Goal: Browse casually

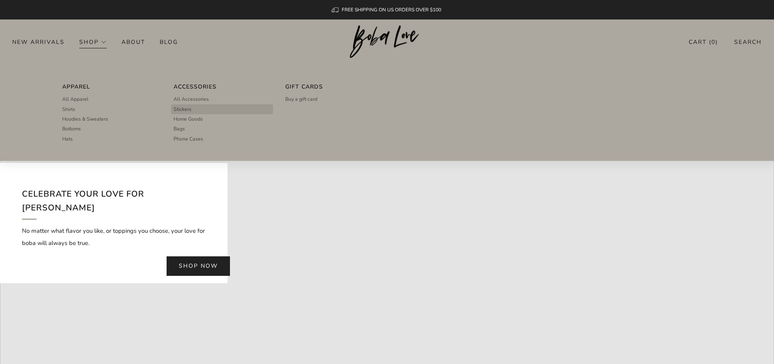
click at [186, 108] on span "Stickers" at bounding box center [183, 109] width 18 height 7
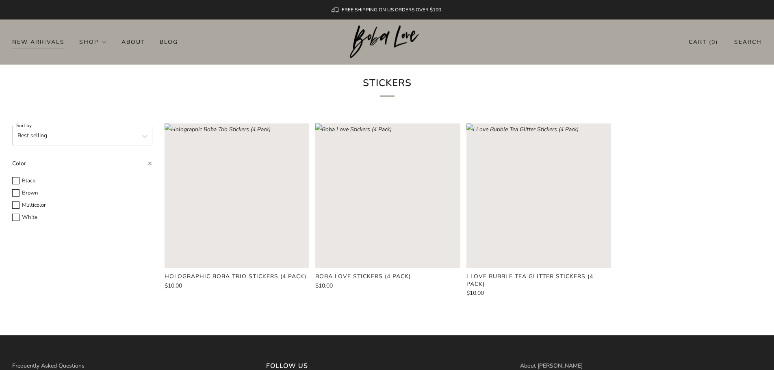
click at [49, 43] on link "New Arrivals" at bounding box center [38, 41] width 52 height 13
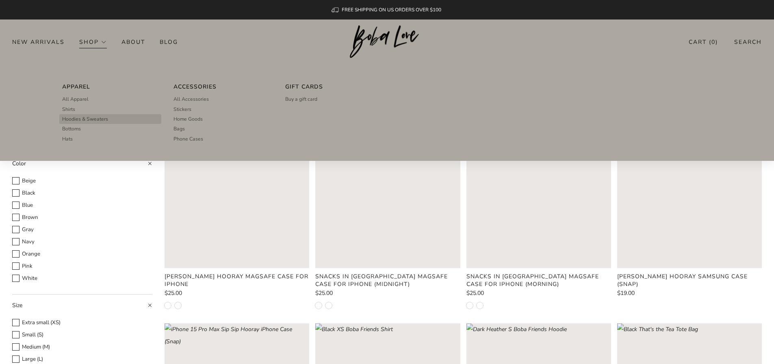
click at [102, 119] on span "Hoodies & Sweaters" at bounding box center [85, 118] width 46 height 7
